Goal: Information Seeking & Learning: Learn about a topic

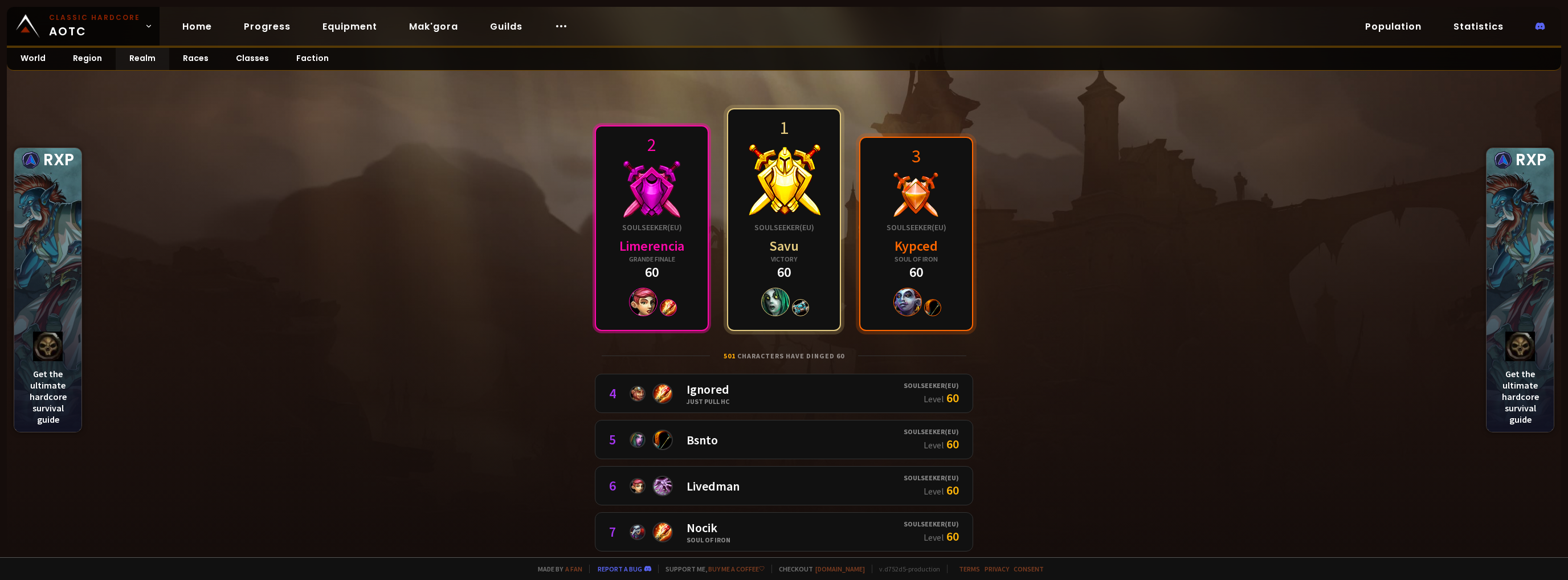
click at [671, 288] on div at bounding box center [651, 302] width 65 height 29
click at [778, 229] on div "Soulseeker ( [GEOGRAPHIC_DATA] )" at bounding box center [784, 227] width 60 height 10
click at [316, 62] on link "Faction" at bounding box center [313, 59] width 60 height 22
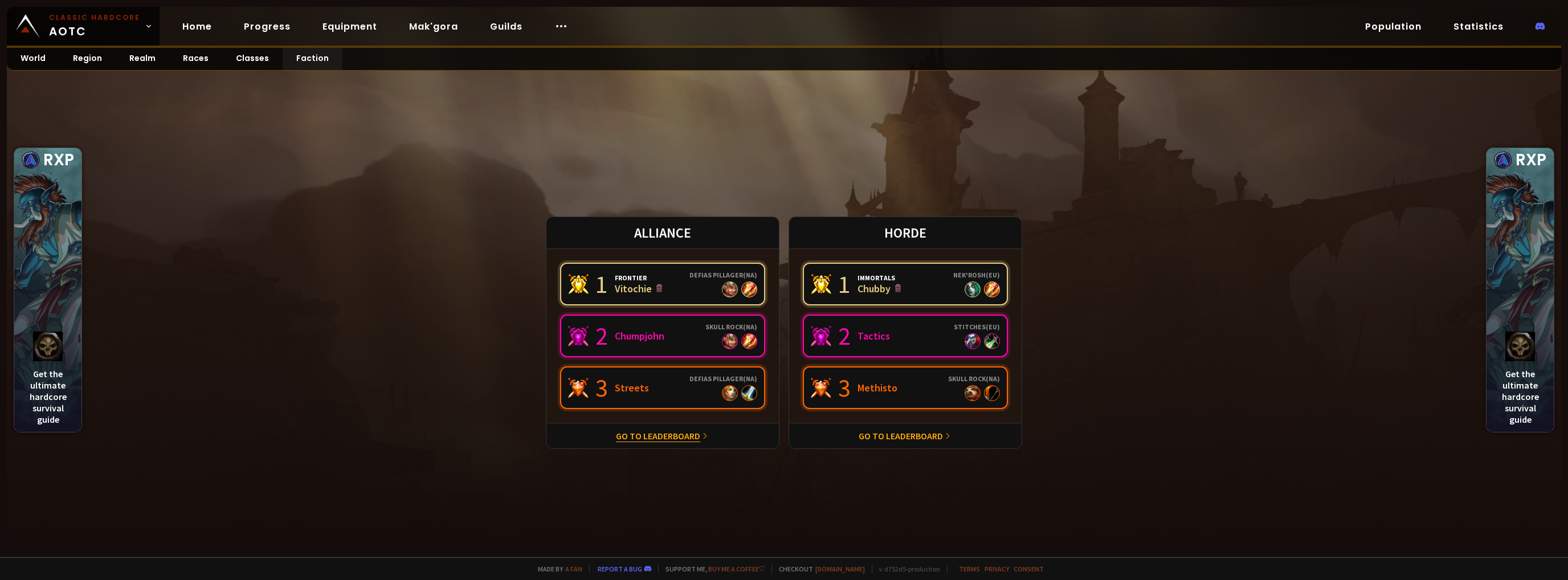
click at [632, 432] on link "Go to leaderboard" at bounding box center [658, 436] width 85 height 11
click at [906, 430] on link "Go to leaderboard" at bounding box center [901, 436] width 85 height 11
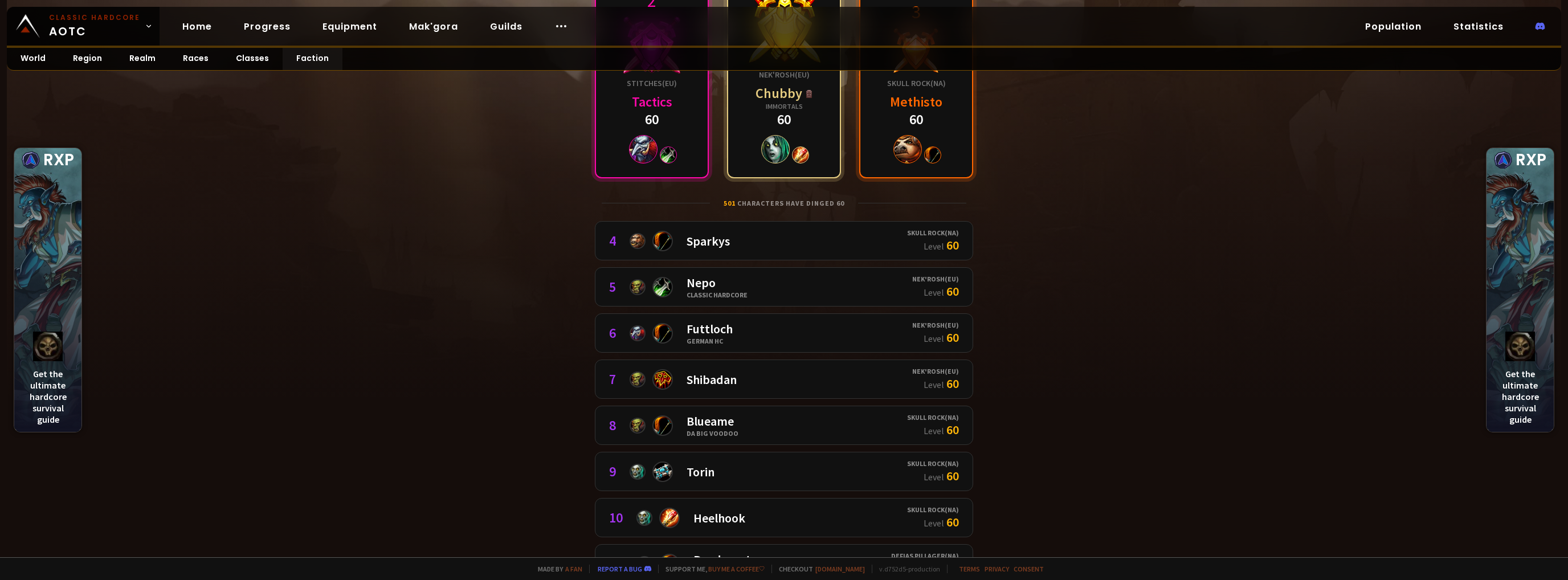
scroll to position [228, 0]
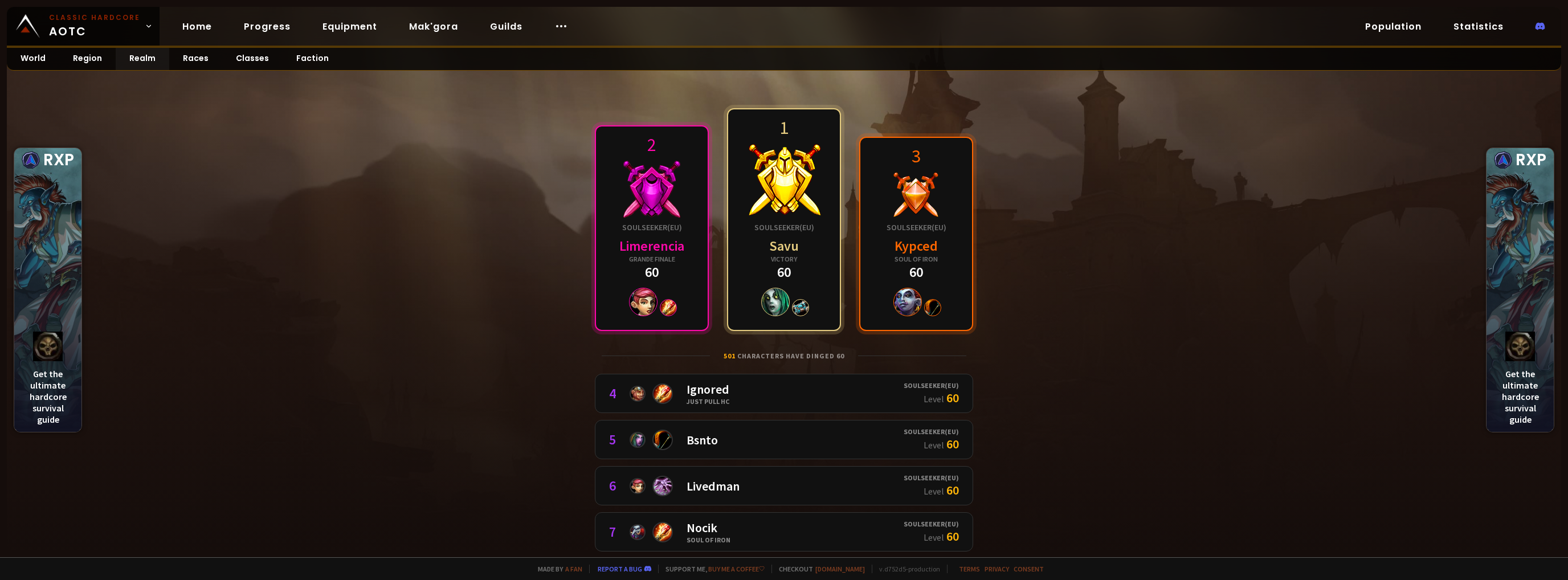
scroll to position [29, 0]
